Goal: Task Accomplishment & Management: Use online tool/utility

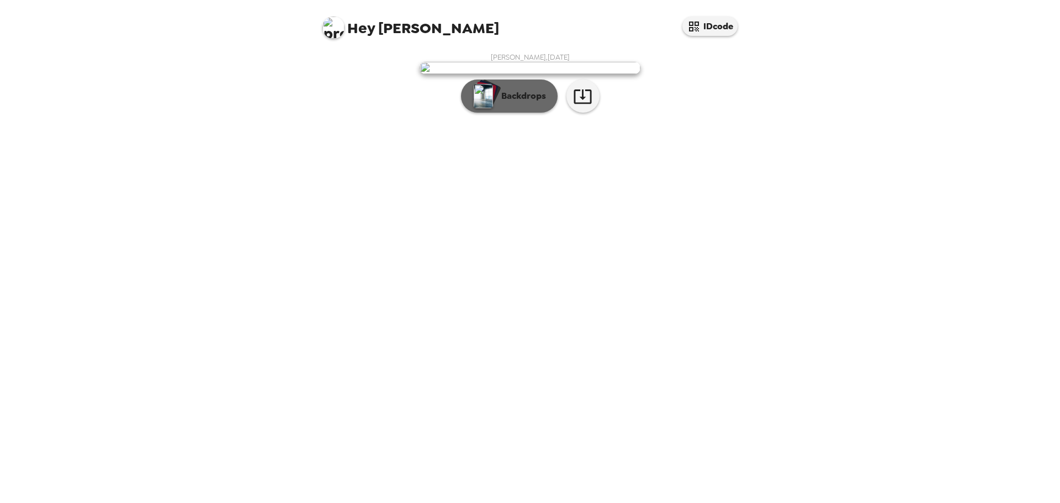
click at [498, 103] on p "Backdrops" at bounding box center [521, 95] width 50 height 13
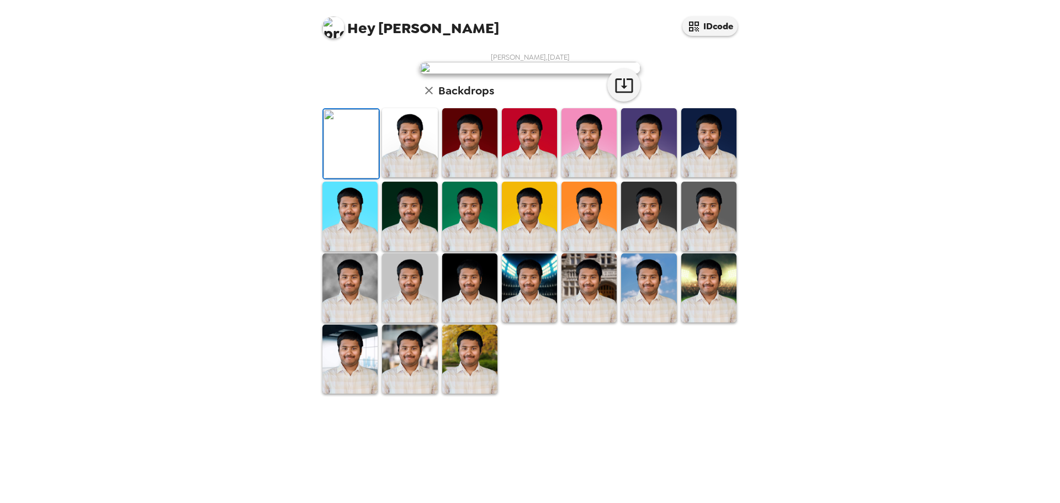
click at [401, 177] on img at bounding box center [409, 142] width 55 height 69
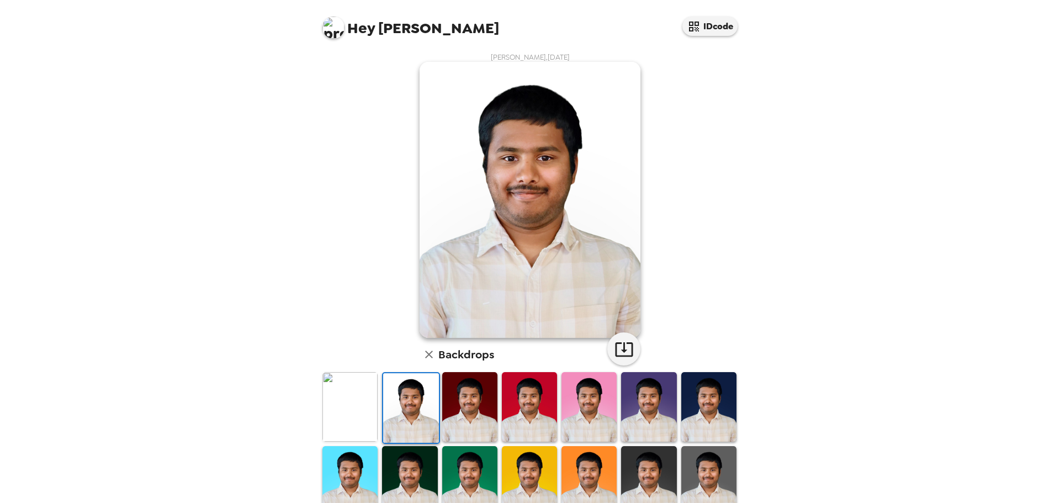
scroll to position [65, 0]
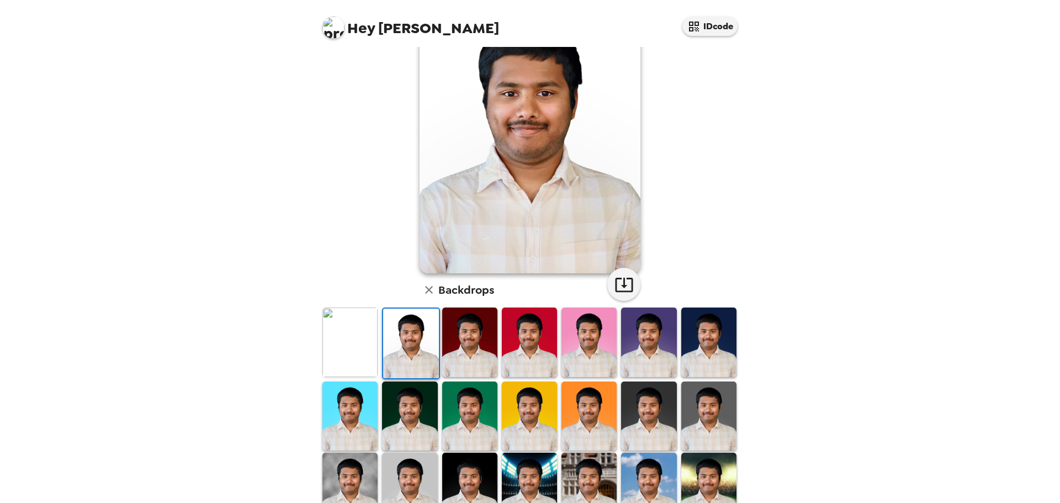
click at [461, 329] on img at bounding box center [469, 342] width 55 height 69
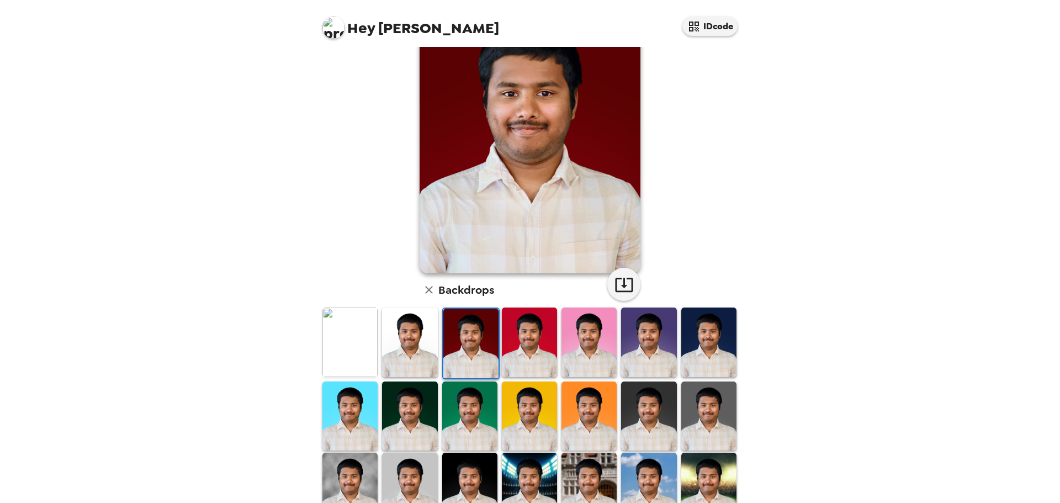
click at [352, 395] on img at bounding box center [350, 416] width 55 height 69
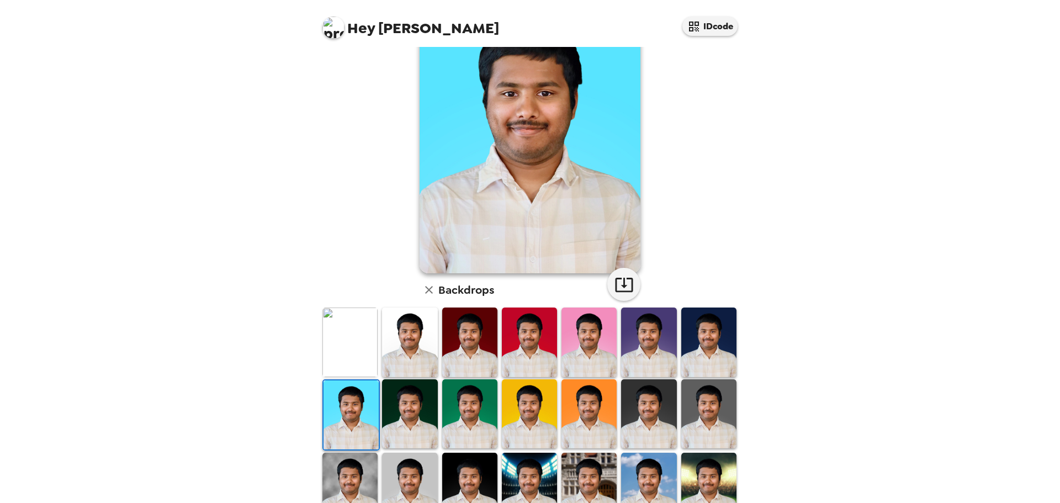
scroll to position [167, 0]
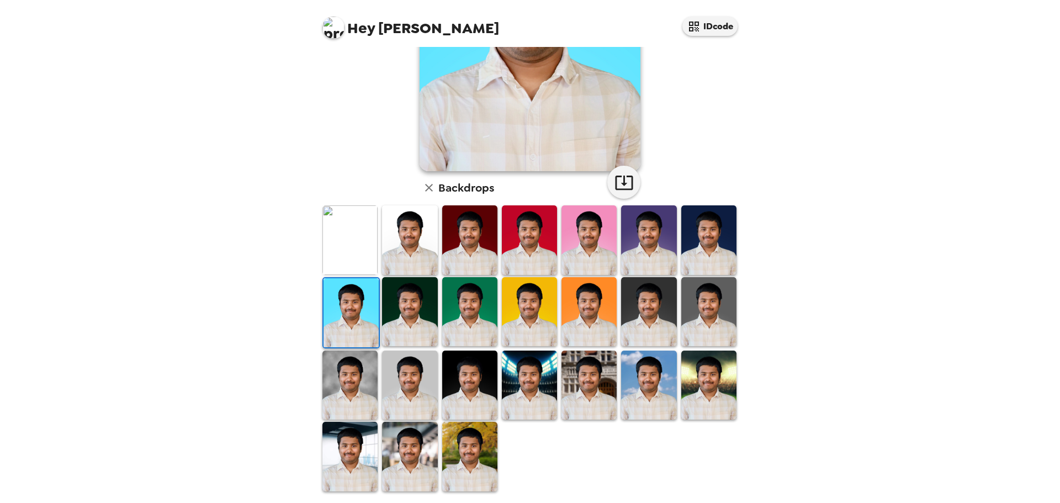
click at [472, 464] on img at bounding box center [469, 456] width 55 height 69
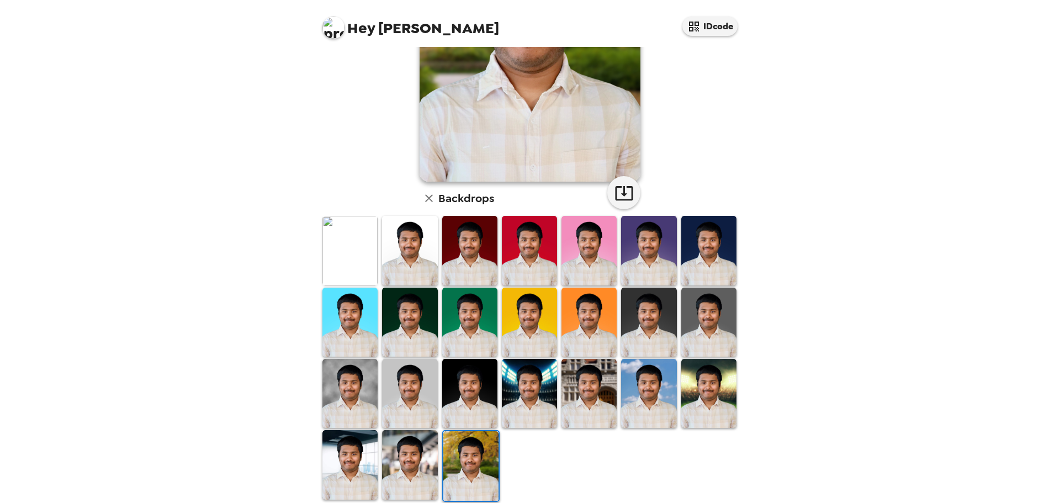
scroll to position [157, 0]
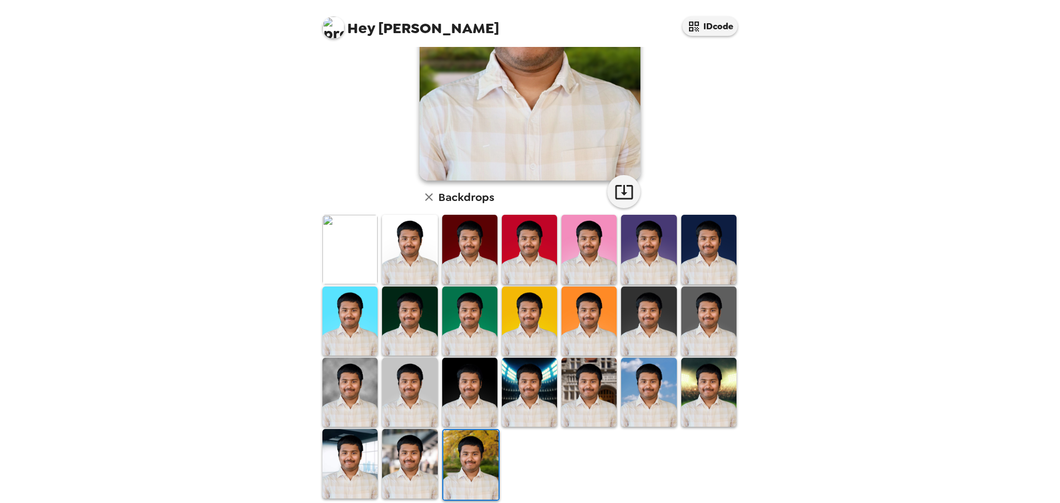
click at [475, 381] on img at bounding box center [469, 392] width 55 height 69
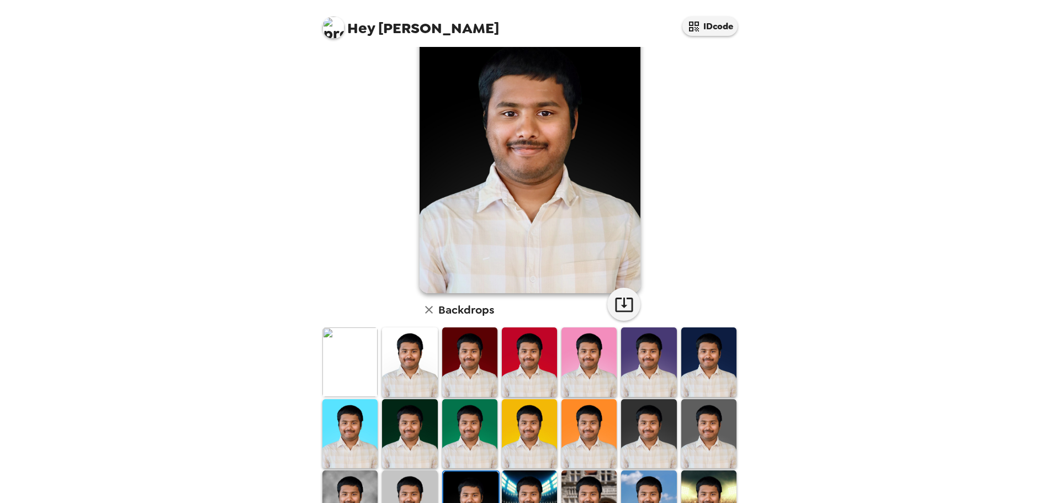
scroll to position [46, 0]
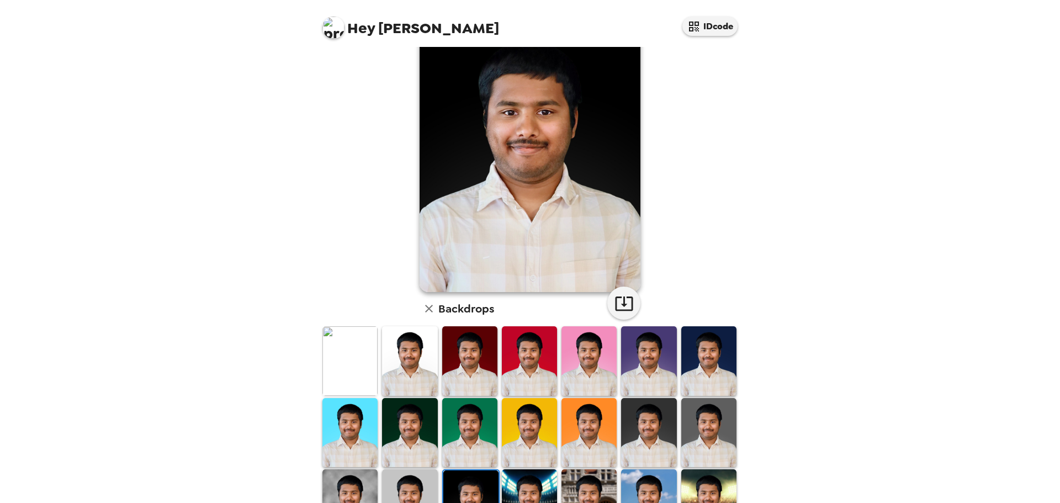
click at [525, 402] on img at bounding box center [529, 432] width 55 height 69
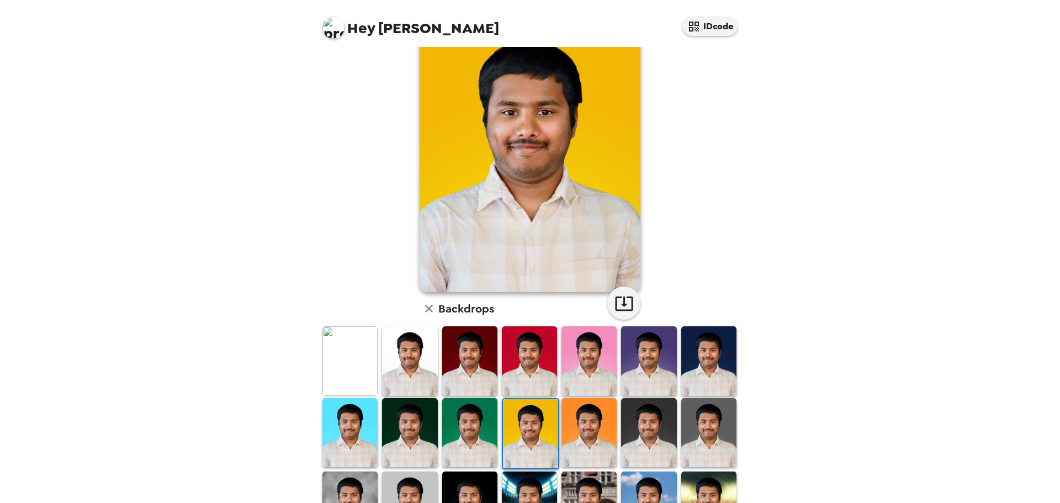
click at [594, 384] on img at bounding box center [589, 360] width 55 height 69
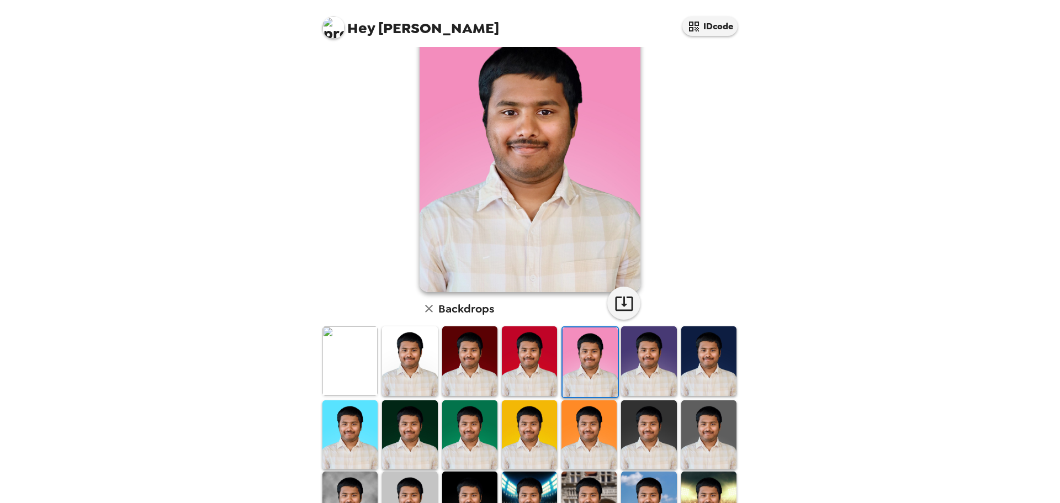
click at [526, 357] on img at bounding box center [529, 360] width 55 height 69
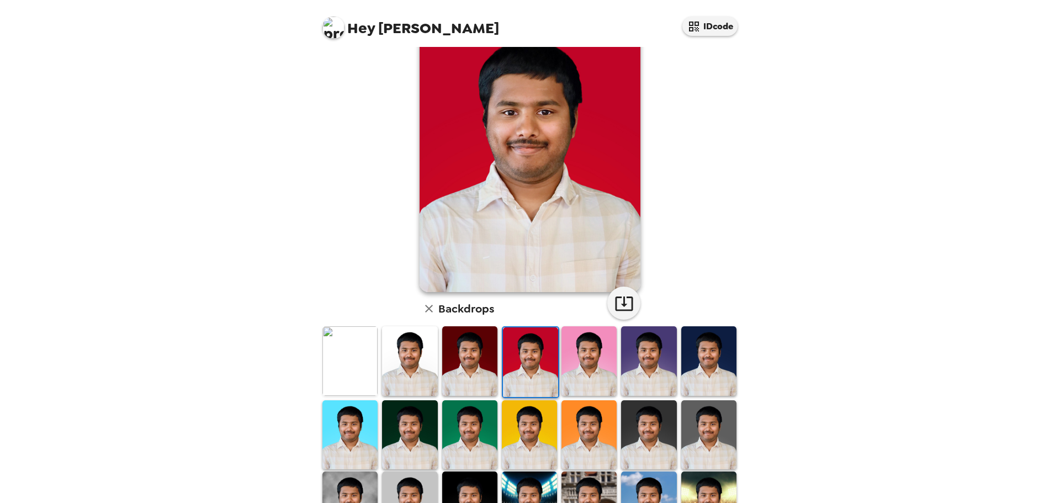
click at [447, 372] on img at bounding box center [469, 360] width 55 height 69
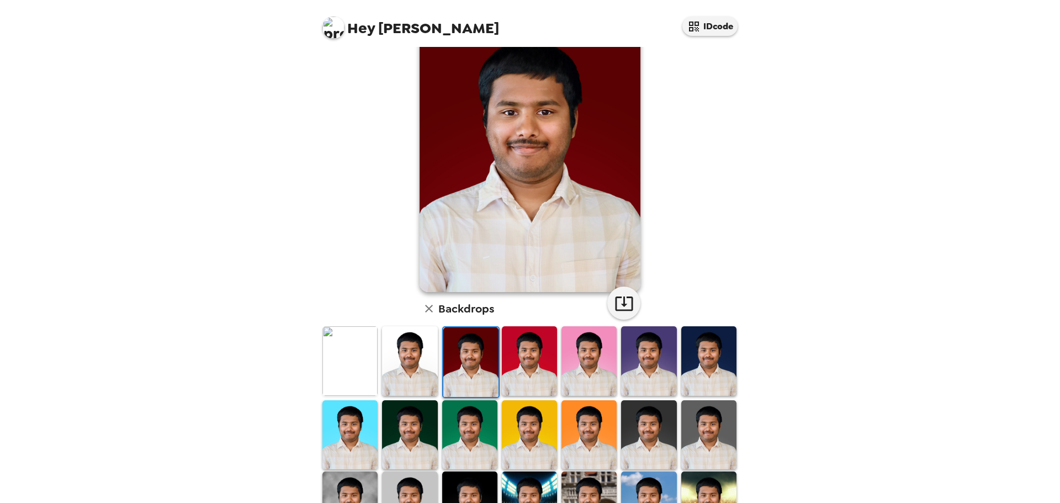
click at [365, 361] on img at bounding box center [350, 360] width 55 height 69
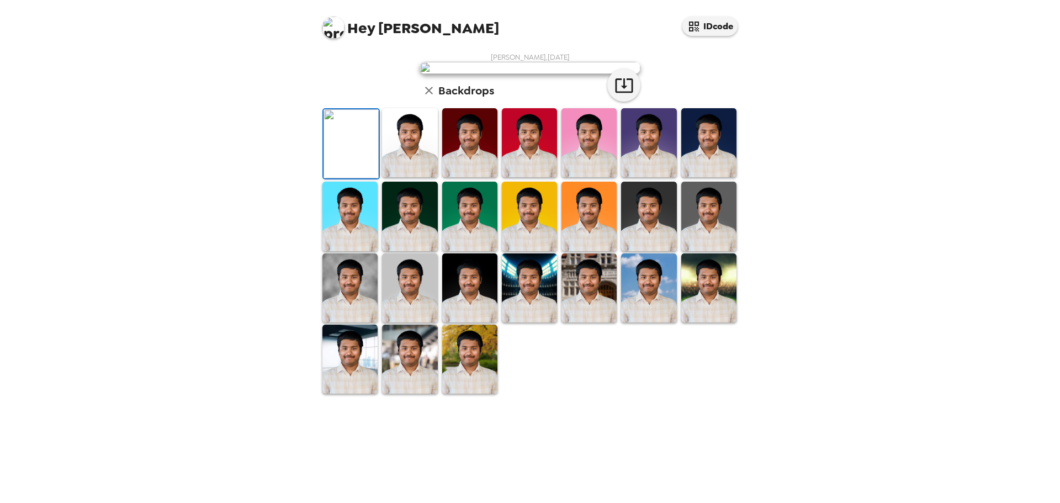
scroll to position [147, 0]
click at [471, 394] on img at bounding box center [469, 359] width 55 height 69
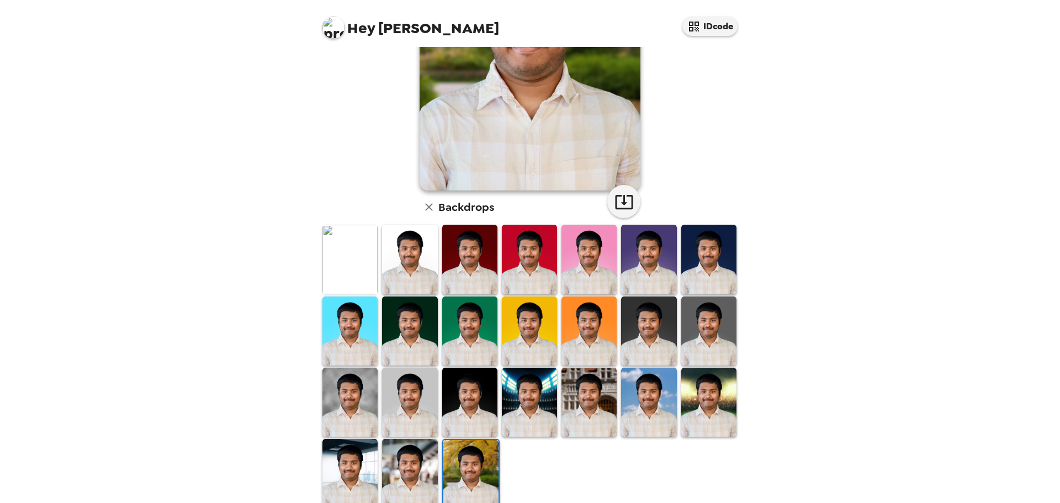
click at [721, 377] on img at bounding box center [709, 402] width 55 height 69
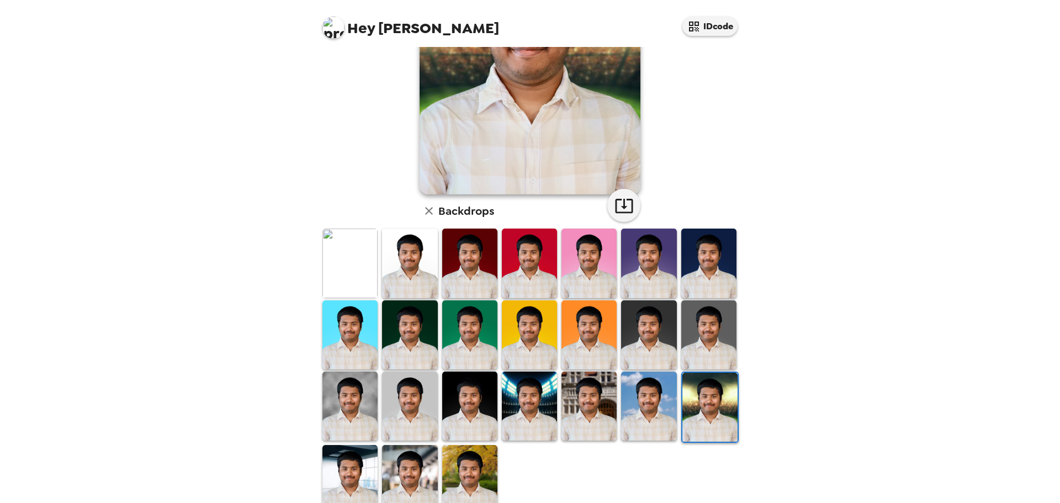
scroll to position [145, 0]
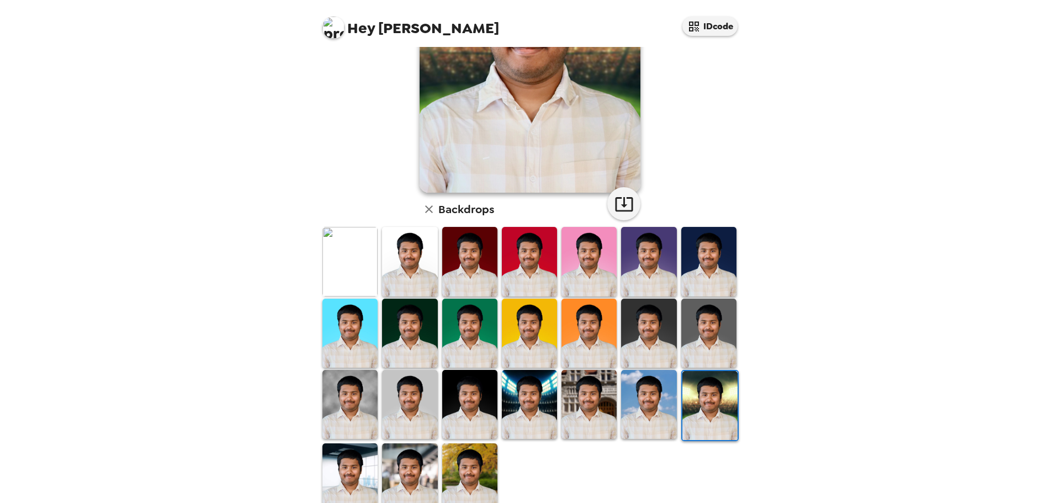
click at [646, 395] on img at bounding box center [648, 404] width 55 height 69
